Goal: Task Accomplishment & Management: Use online tool/utility

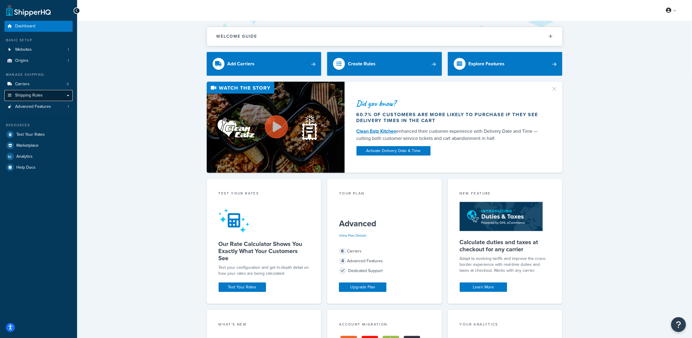
click at [32, 94] on span "Shipping Rules" at bounding box center [29, 95] width 28 height 5
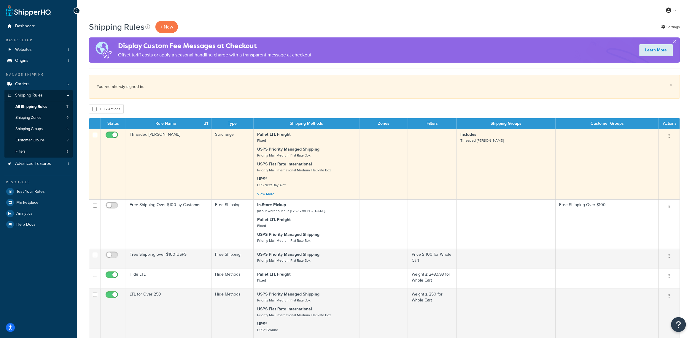
scroll to position [33, 0]
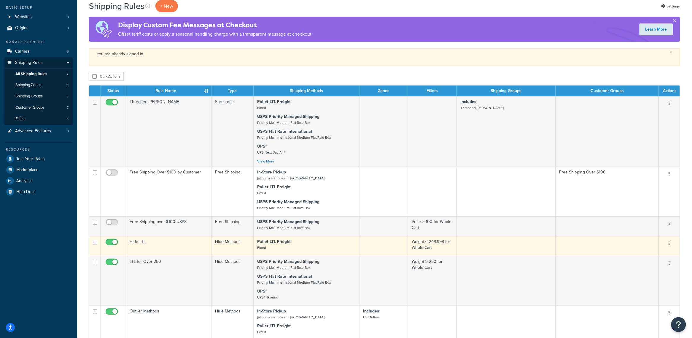
click at [304, 247] on p "Pallet LTL Freight Fixed" at bounding box center [306, 245] width 99 height 12
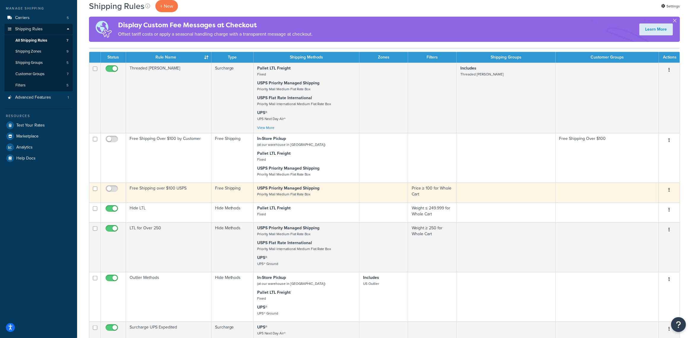
scroll to position [71, 0]
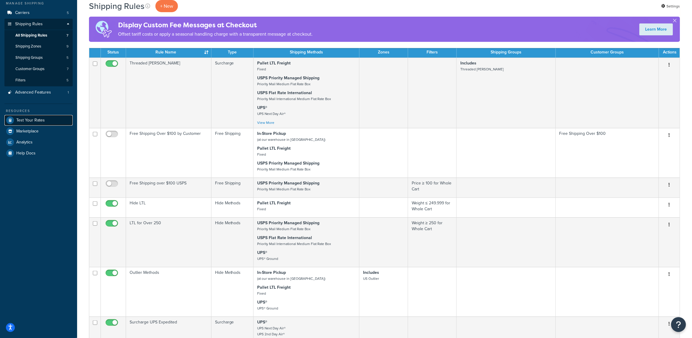
click at [31, 124] on link "Test Your Rates" at bounding box center [38, 120] width 68 height 11
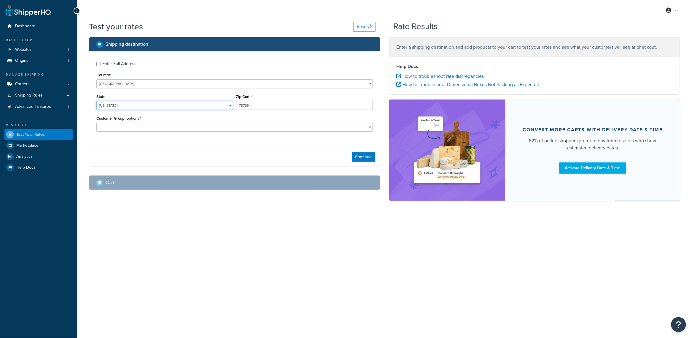
click at [135, 108] on select "Alabama Alaska American Samoa Arizona Arkansas Armed Forces Americas Armed Forc…" at bounding box center [164, 105] width 137 height 9
select select "VA"
click at [96, 101] on select "Alabama Alaska American Samoa Arizona Arkansas Armed Forces Americas Armed Forc…" at bounding box center [164, 105] width 137 height 9
click at [242, 103] on input "78759" at bounding box center [304, 105] width 137 height 9
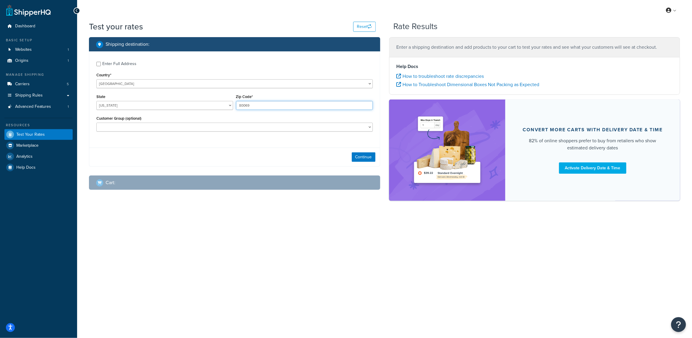
type input "80069"
click at [246, 147] on div "Continue" at bounding box center [234, 156] width 291 height 19
click at [371, 155] on button "Continue" at bounding box center [364, 156] width 24 height 9
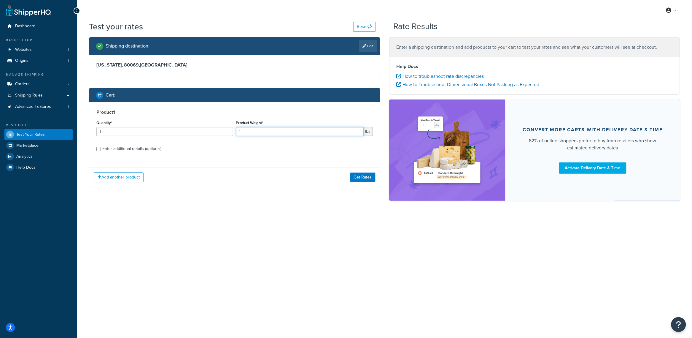
drag, startPoint x: 290, startPoint y: 135, endPoint x: 214, endPoint y: 133, distance: 76.0
click at [214, 133] on div "Quantity* 1 Product Weight* 1 lbs" at bounding box center [234, 130] width 279 height 22
drag, startPoint x: 148, startPoint y: 134, endPoint x: 72, endPoint y: 133, distance: 76.0
click at [72, 133] on div "Dashboard Basic Setup Websites 1 Origins 1 Manage Shipping Carriers 5 Shipping …" at bounding box center [346, 169] width 692 height 338
click at [247, 132] on input "300" at bounding box center [300, 131] width 128 height 9
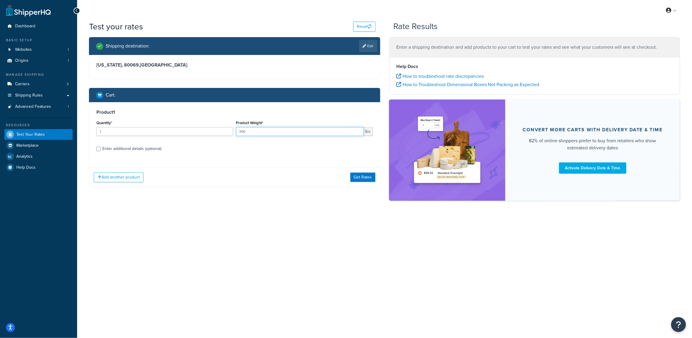
click at [247, 132] on input "300" at bounding box center [300, 131] width 128 height 9
click at [257, 132] on input "300" at bounding box center [300, 131] width 128 height 9
type input "30"
click at [204, 130] on input "1" at bounding box center [164, 131] width 137 height 9
type input "100"
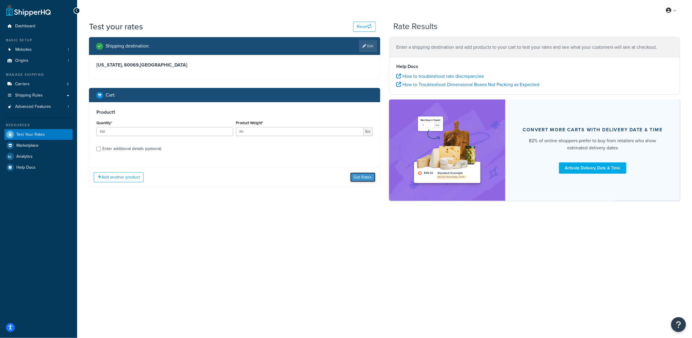
click at [362, 182] on button "Get Rates" at bounding box center [362, 176] width 25 height 9
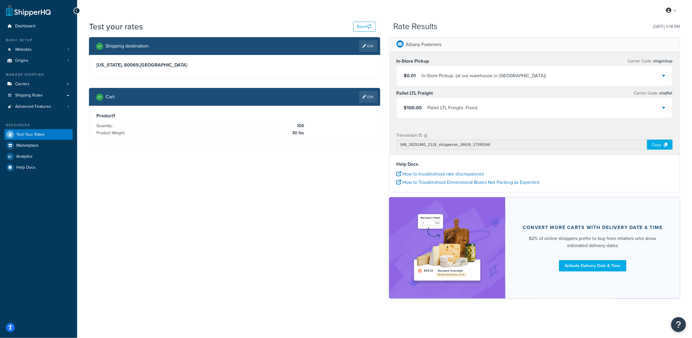
click at [507, 115] on div "$100.00 Pallet LTL Freight - Fixed" at bounding box center [535, 108] width 276 height 20
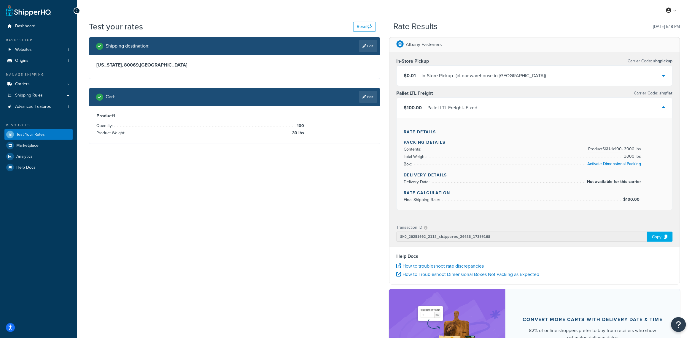
click at [507, 115] on div "$100.00 Pallet LTL Freight - Fixed" at bounding box center [535, 108] width 276 height 20
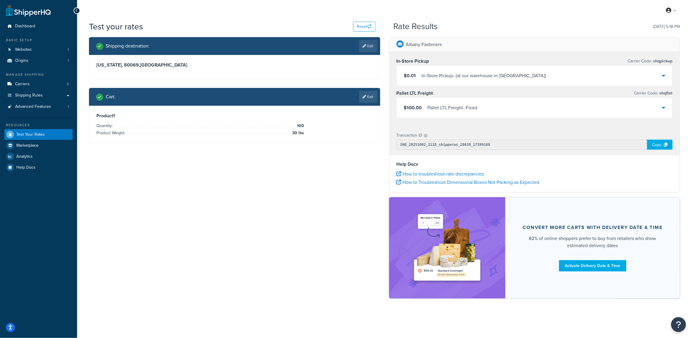
click at [498, 84] on div "$0.01 In-Store Pickup - (at our warehouse in Edison NJ)" at bounding box center [535, 76] width 276 height 20
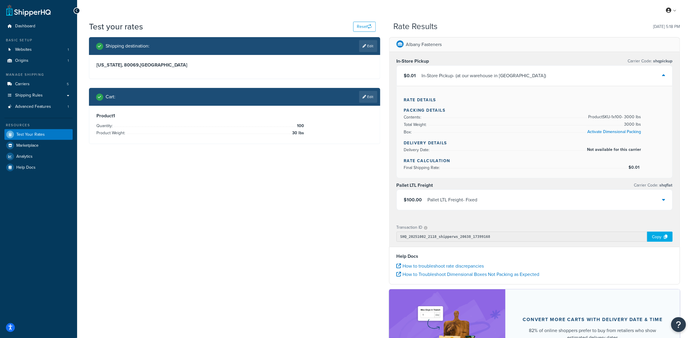
click at [498, 84] on div "$0.01 In-Store Pickup - (at our warehouse in Edison NJ)" at bounding box center [535, 76] width 276 height 20
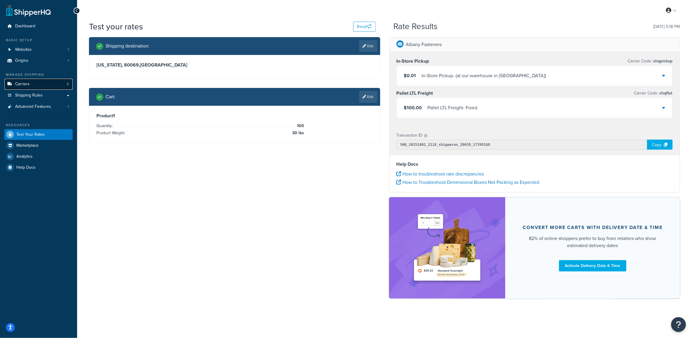
click at [28, 85] on span "Carriers" at bounding box center [22, 84] width 15 height 5
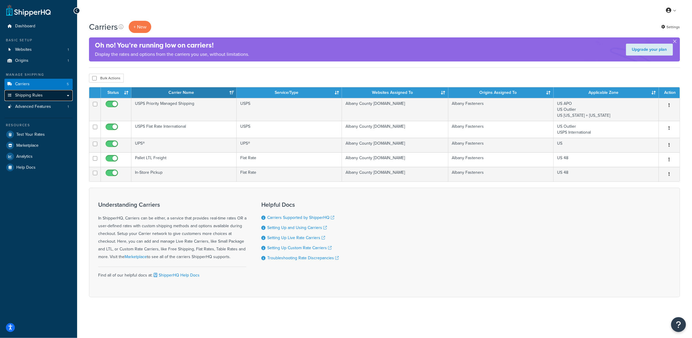
click at [30, 96] on span "Shipping Rules" at bounding box center [29, 95] width 28 height 5
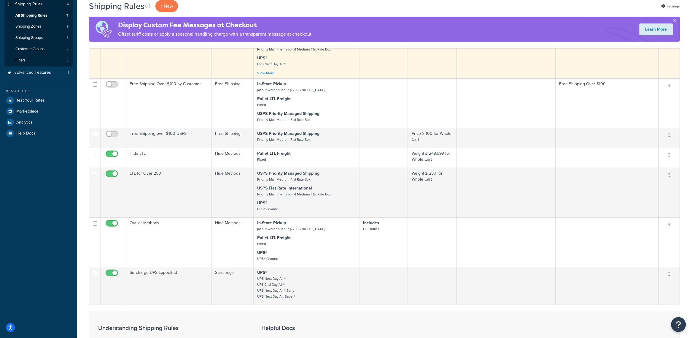
scroll to position [91, 0]
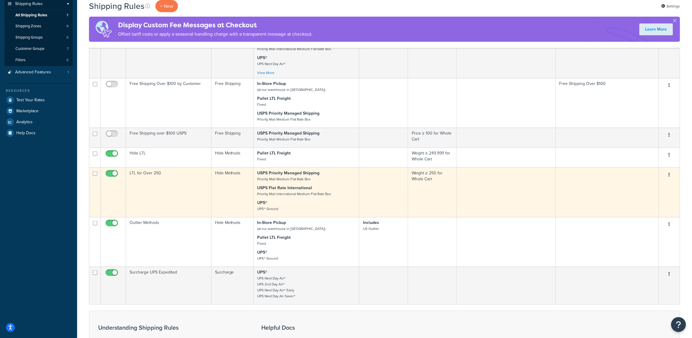
click at [188, 202] on td "LTL for Over 250" at bounding box center [168, 192] width 85 height 50
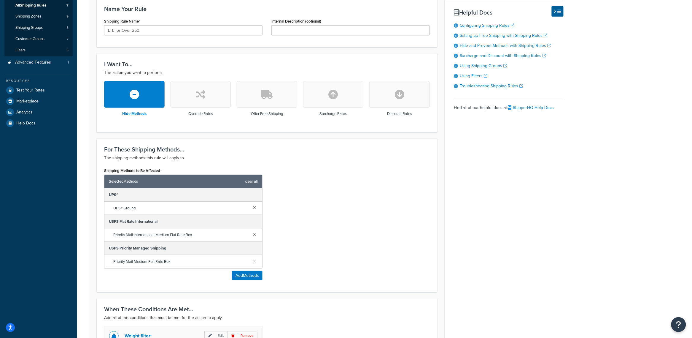
scroll to position [101, 0]
